Goal: Task Accomplishment & Management: Manage account settings

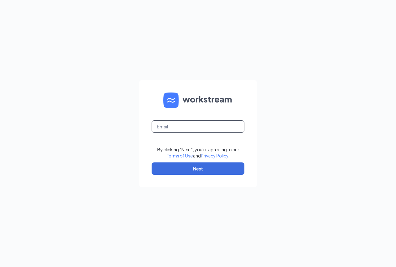
click at [192, 127] on input "text" at bounding box center [198, 126] width 93 height 12
type input "kalkaskabk@northwindinv.com"
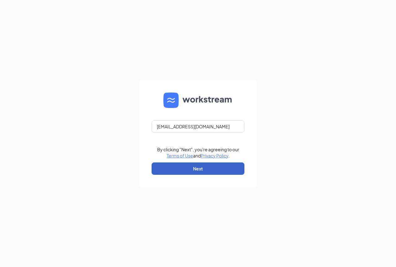
click at [195, 165] on button "Next" at bounding box center [198, 169] width 93 height 12
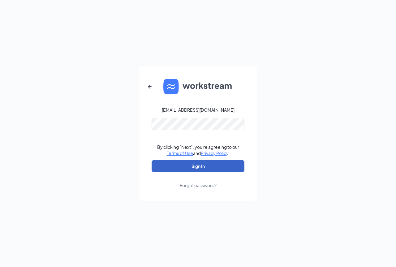
click at [203, 164] on button "Sign In" at bounding box center [198, 166] width 93 height 12
click at [207, 167] on button "Sign In" at bounding box center [198, 166] width 93 height 12
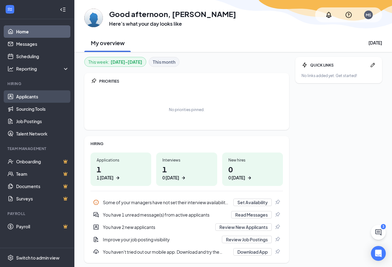
click at [33, 98] on link "Applicants" at bounding box center [42, 96] width 53 height 12
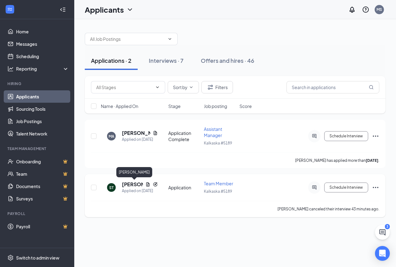
click at [134, 187] on h5 "[PERSON_NAME]" at bounding box center [132, 184] width 21 height 7
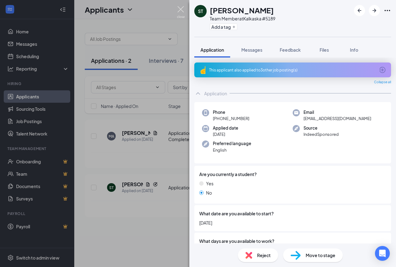
click at [181, 8] on img at bounding box center [181, 12] width 8 height 12
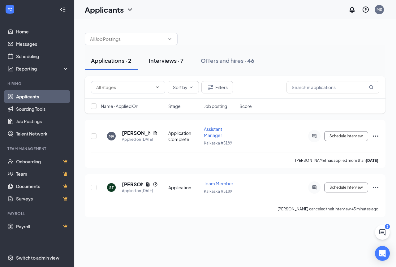
click at [178, 59] on div "Interviews · 7" at bounding box center [166, 61] width 35 height 8
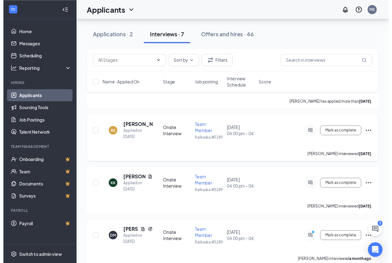
scroll to position [155, 0]
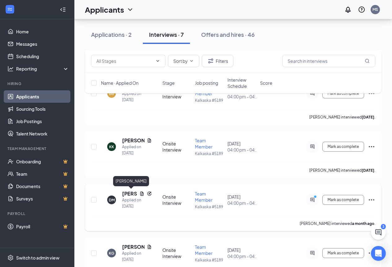
click at [128, 194] on h5 "Dylan Mercilliott" at bounding box center [129, 193] width 15 height 7
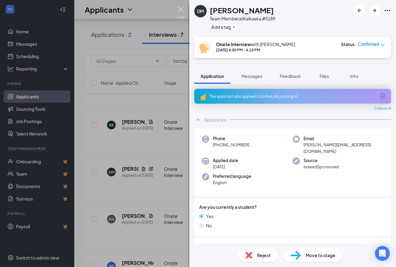
click at [180, 12] on img at bounding box center [181, 12] width 8 height 12
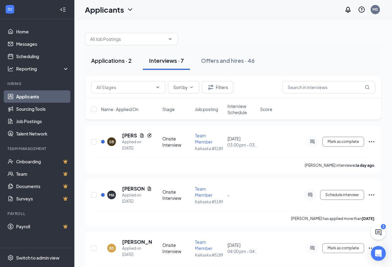
click at [117, 63] on div "Applications · 2" at bounding box center [111, 61] width 41 height 8
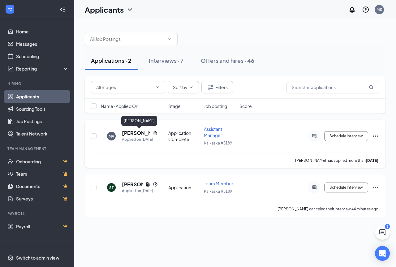
click at [130, 133] on h5 "Marcus Amore" at bounding box center [136, 133] width 28 height 7
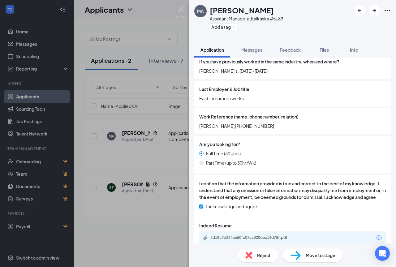
scroll to position [496, 0]
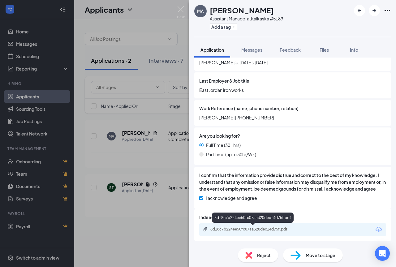
click at [233, 229] on div "8d18c7b224ee50fc07aa320dec14d75f.pdf" at bounding box center [254, 229] width 87 height 5
click at [184, 11] on img at bounding box center [181, 12] width 8 height 12
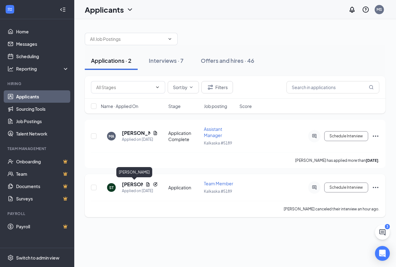
click at [130, 185] on h5 "Sean Townsend" at bounding box center [132, 184] width 21 height 7
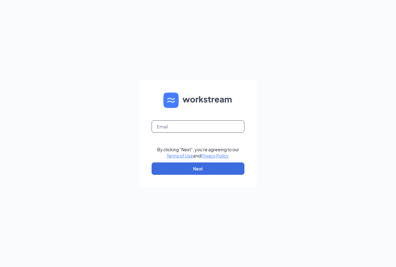
click at [200, 129] on input "text" at bounding box center [198, 126] width 93 height 12
type input "[EMAIL_ADDRESS][DOMAIN_NAME]"
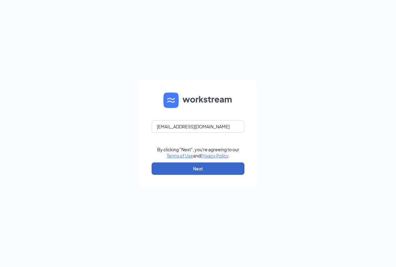
click at [209, 164] on button "Next" at bounding box center [198, 169] width 93 height 12
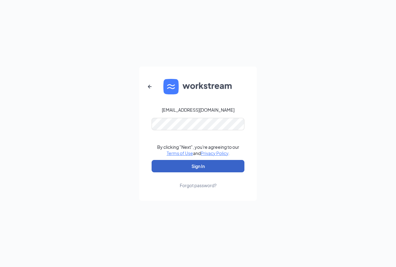
click at [212, 160] on button "Sign In" at bounding box center [198, 166] width 93 height 12
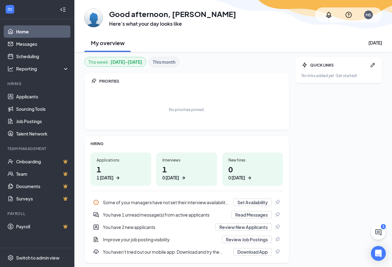
click at [115, 178] on icon "ArrowRight" at bounding box center [118, 178] width 6 height 6
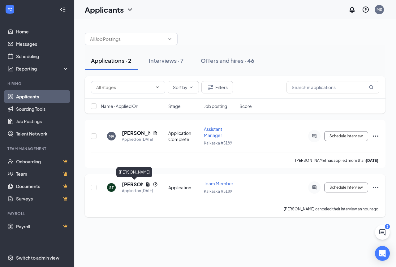
click at [131, 184] on h5 "Sean Townsend" at bounding box center [132, 184] width 21 height 7
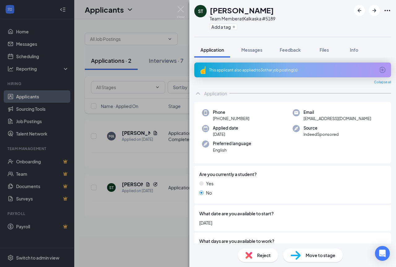
click at [269, 254] on span "Reject" at bounding box center [264, 255] width 14 height 7
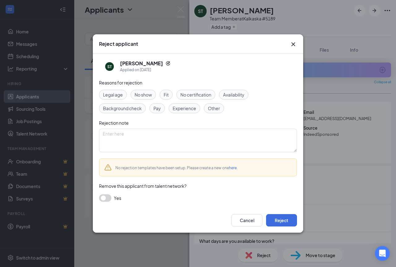
click at [140, 97] on span "No show" at bounding box center [143, 94] width 17 height 7
click at [123, 142] on textarea at bounding box center [198, 141] width 198 height 24
type textarea "missed two interviews"
click at [107, 199] on button "button" at bounding box center [105, 197] width 12 height 7
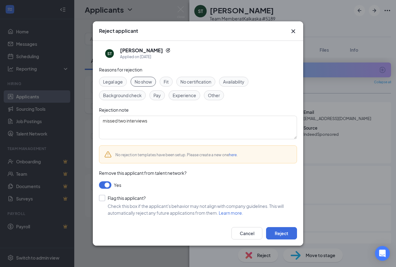
click at [103, 200] on input "Flag this applicant?" at bounding box center [122, 198] width 47 height 6
checkbox input "true"
click at [288, 232] on button "Reject" at bounding box center [281, 233] width 31 height 12
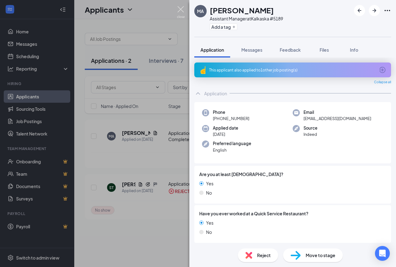
drag, startPoint x: 180, startPoint y: 9, endPoint x: 240, endPoint y: 93, distance: 102.7
click at [181, 9] on img at bounding box center [181, 12] width 8 height 12
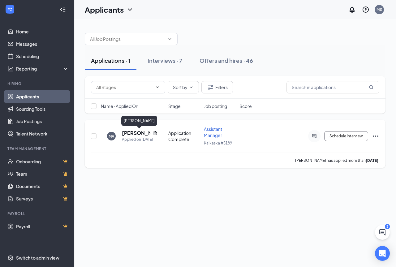
click at [136, 136] on h5 "Marcus Amore" at bounding box center [136, 133] width 28 height 7
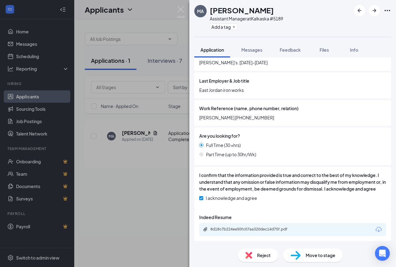
scroll to position [496, 0]
click at [249, 231] on div "8d18c7b224ee50fc07aa320dec14d75f.pdf" at bounding box center [254, 229] width 87 height 5
